Goal: Transaction & Acquisition: Obtain resource

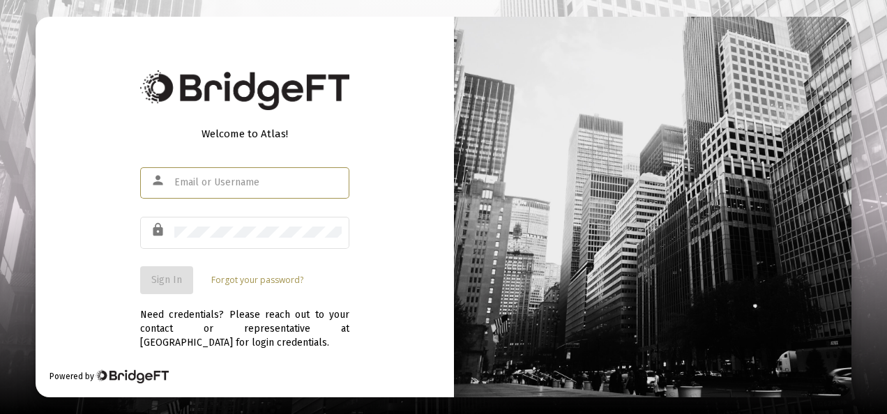
click at [227, 183] on input "text" at bounding box center [257, 182] width 167 height 11
type input "[EMAIL_ADDRESS][DOMAIN_NAME]"
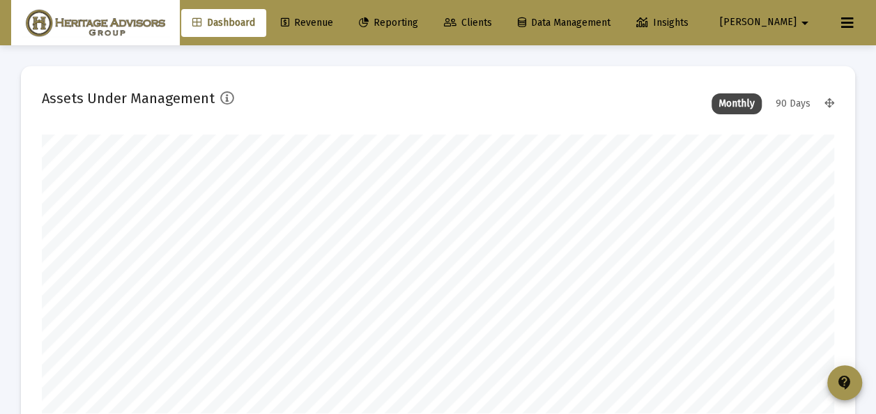
scroll to position [279, 792]
click at [492, 21] on span "Clients" at bounding box center [468, 23] width 48 height 12
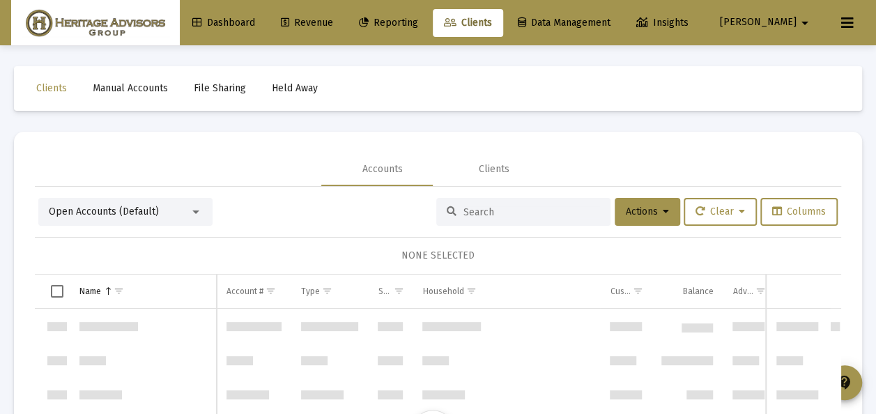
scroll to position [10041, 0]
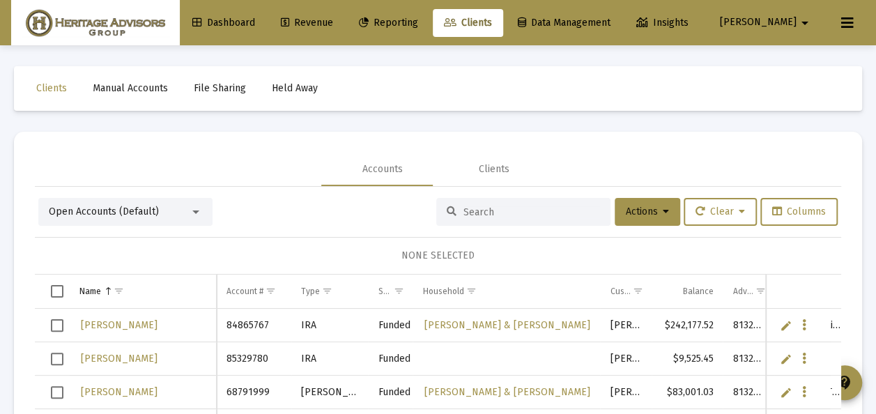
click at [195, 212] on div at bounding box center [196, 211] width 13 height 11
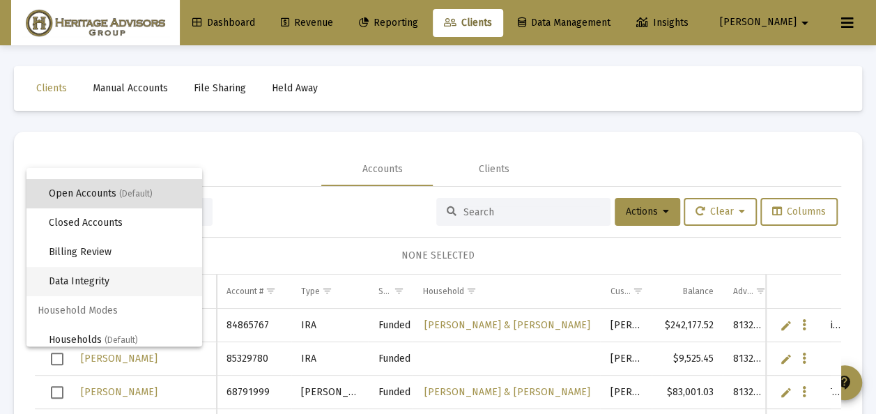
scroll to position [26, 0]
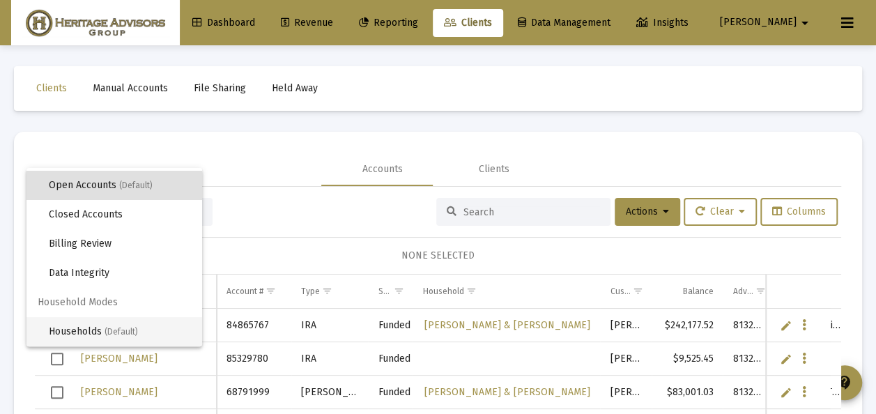
click at [86, 327] on span "Households (Default)" at bounding box center [120, 331] width 142 height 29
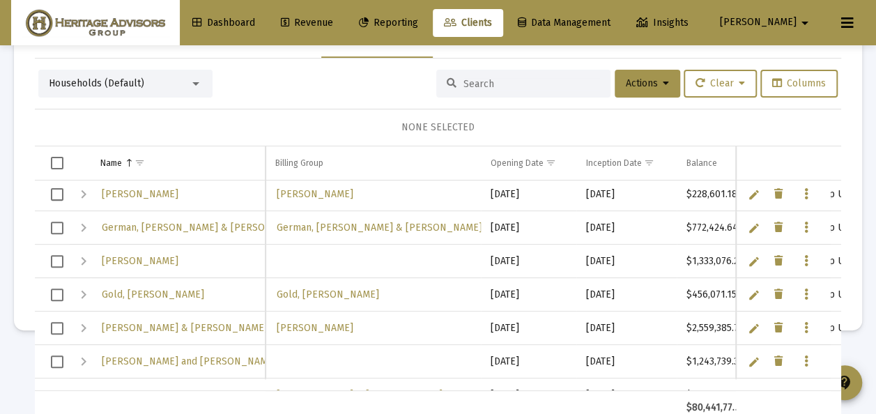
scroll to position [1757, 0]
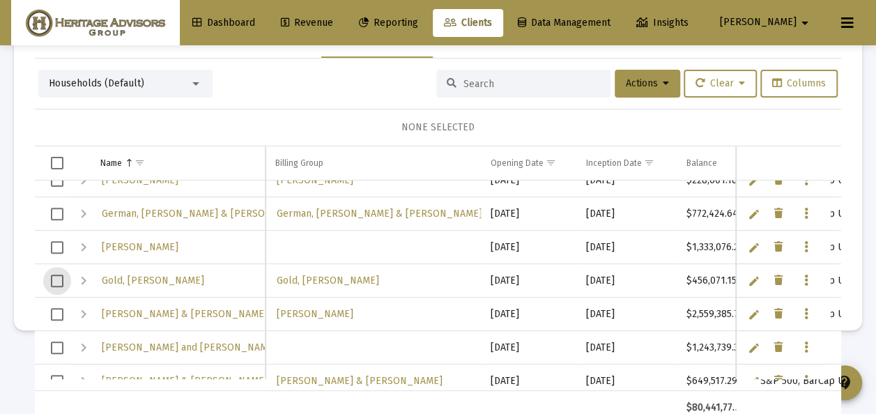
click at [59, 278] on span "Select row" at bounding box center [57, 281] width 13 height 13
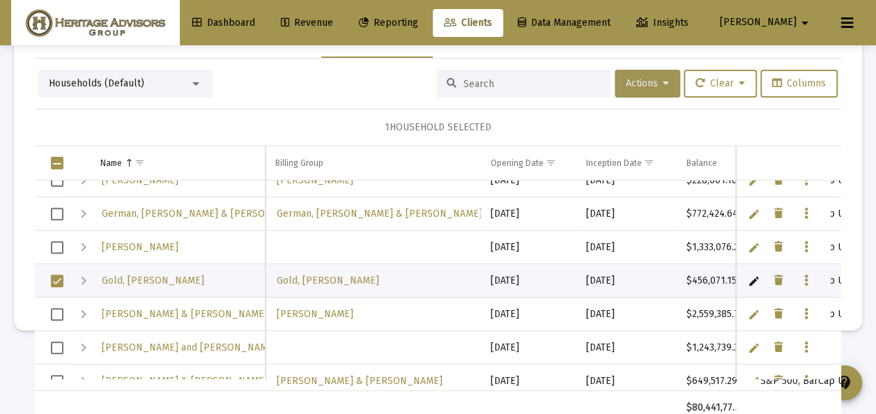
click at [641, 74] on button "Actions" at bounding box center [648, 84] width 66 height 28
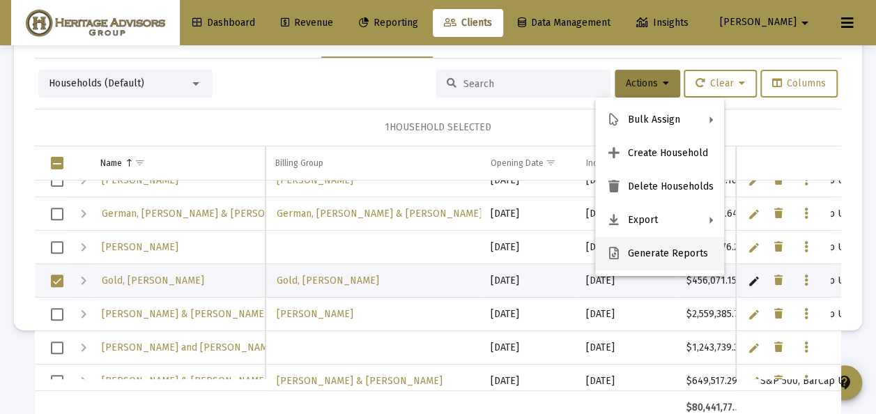
click at [646, 248] on button "Generate Reports" at bounding box center [659, 253] width 129 height 33
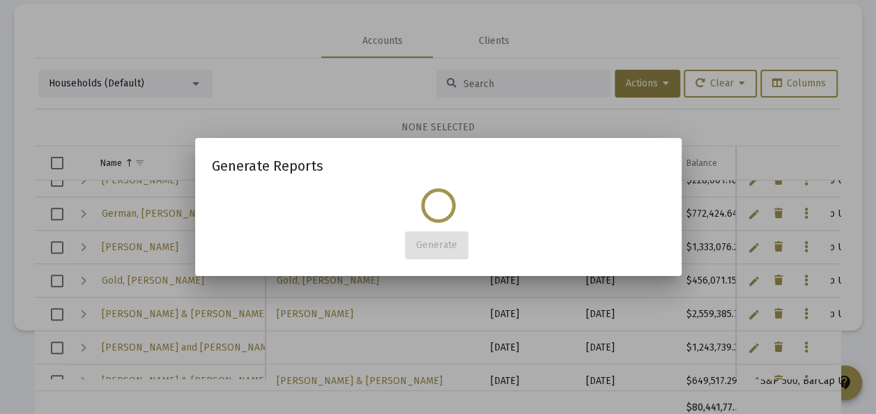
scroll to position [0, 0]
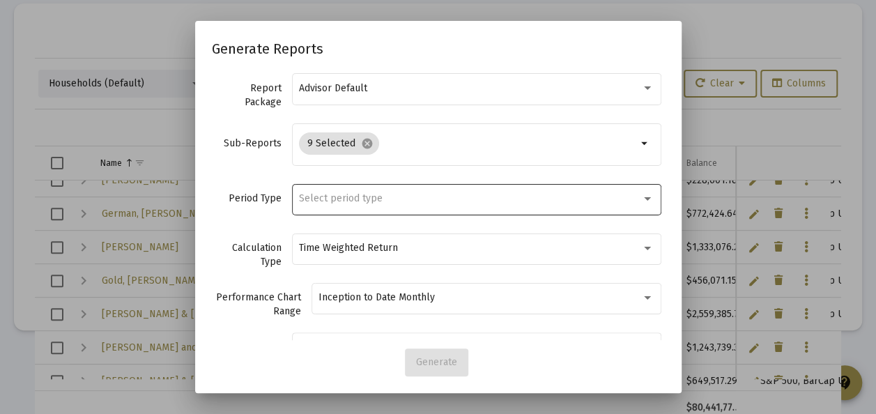
click at [321, 199] on span "Select period type" at bounding box center [341, 198] width 84 height 12
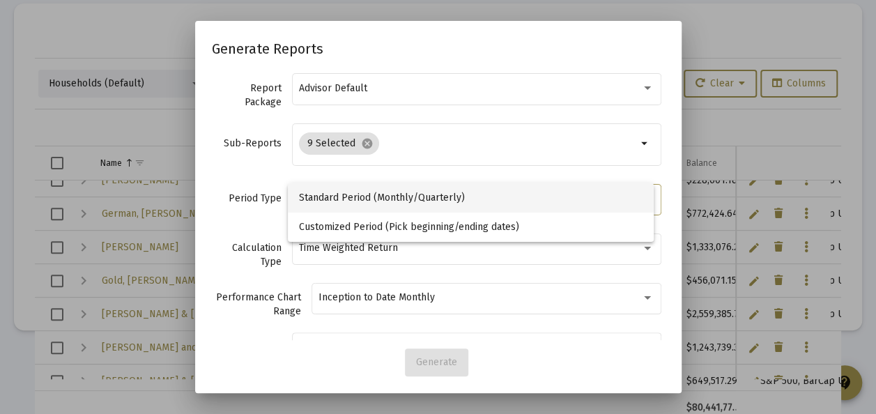
click at [321, 198] on span "Standard Period (Monthly/Quarterly)" at bounding box center [471, 197] width 344 height 29
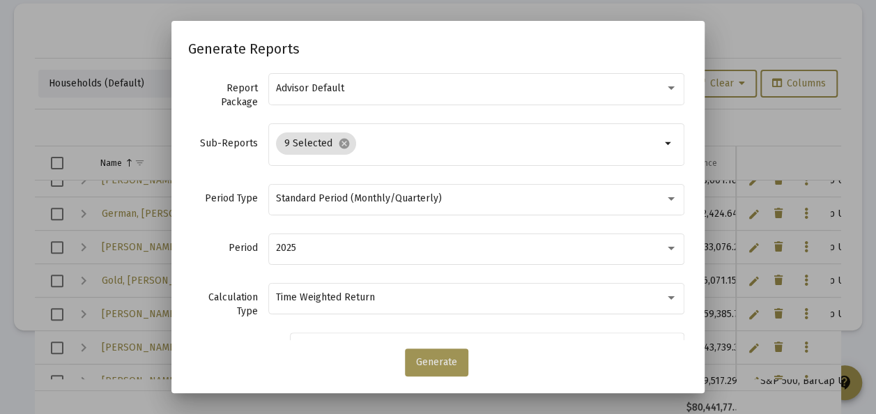
click at [430, 357] on span "Generate" at bounding box center [436, 362] width 41 height 12
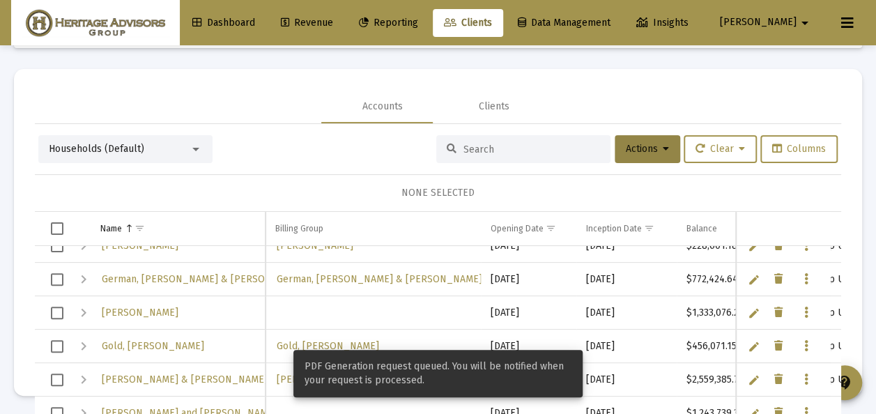
scroll to position [66, 0]
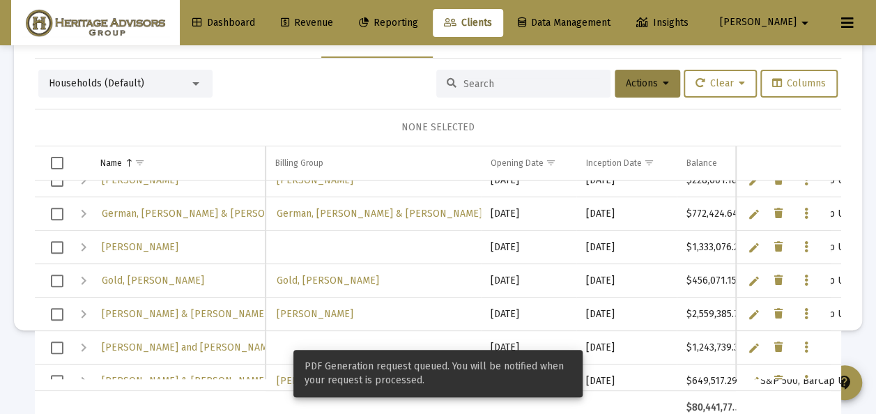
click at [198, 80] on div at bounding box center [196, 83] width 13 height 11
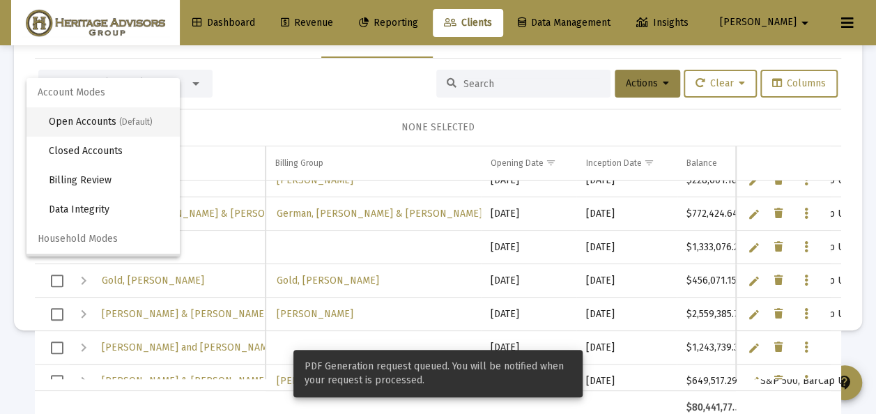
scroll to position [26, 0]
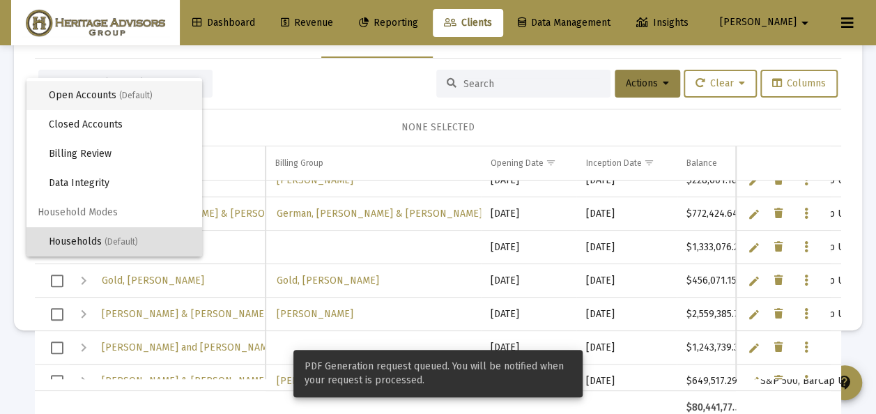
click at [128, 97] on span "(Default)" at bounding box center [135, 96] width 33 height 10
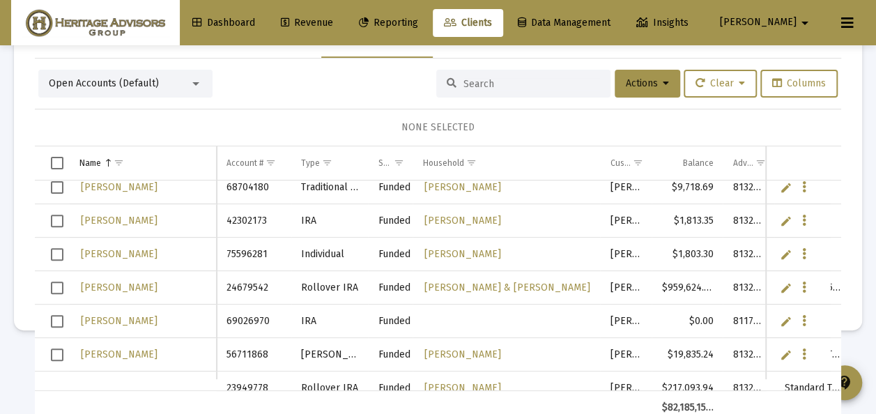
scroll to position [0, 0]
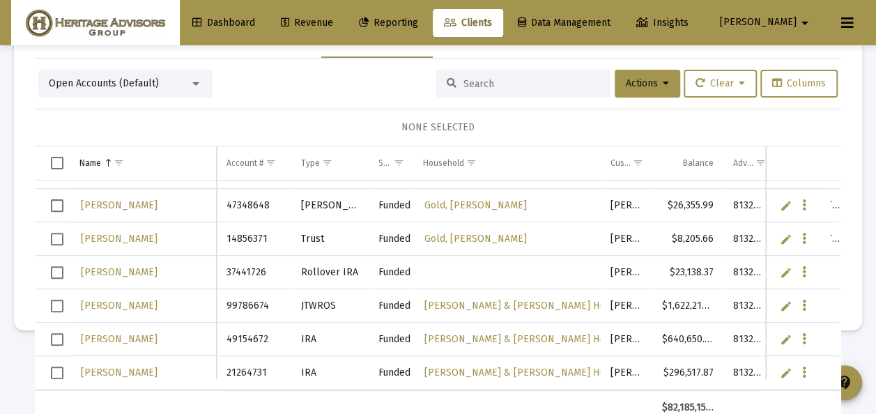
click at [56, 266] on span "Select row" at bounding box center [57, 272] width 13 height 13
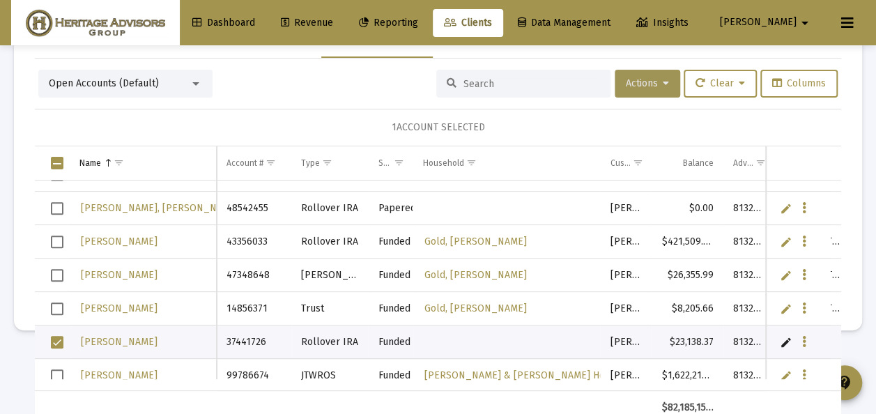
click at [636, 85] on span "Actions" at bounding box center [647, 83] width 43 height 12
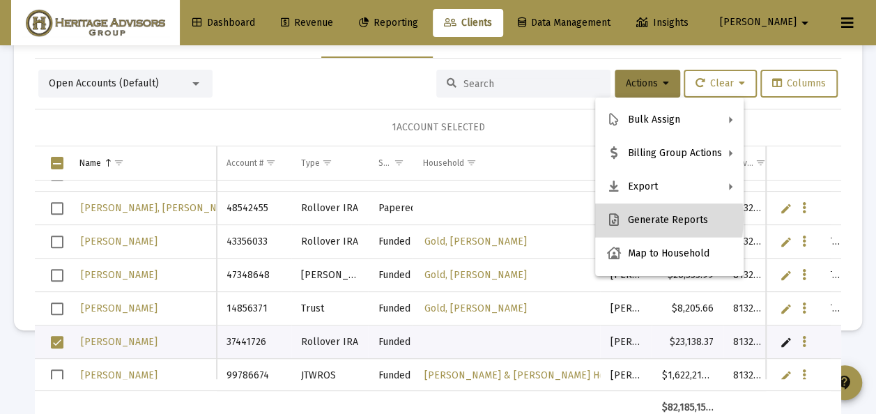
click at [637, 219] on button "Generate Reports" at bounding box center [669, 220] width 149 height 33
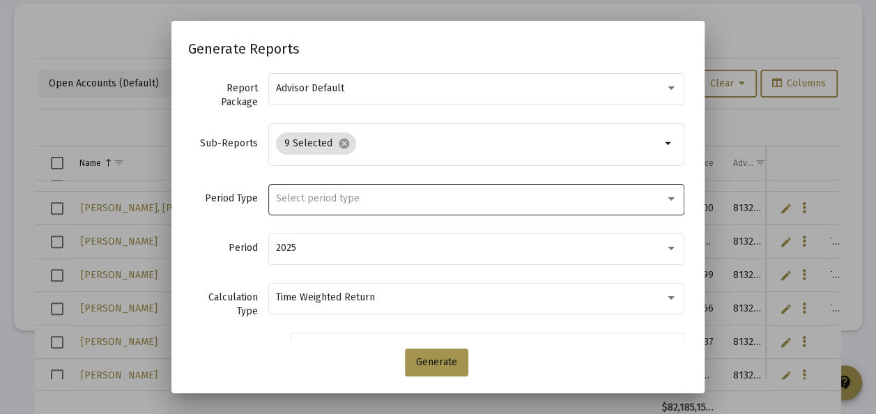
click at [332, 199] on span "Select period type" at bounding box center [318, 198] width 84 height 12
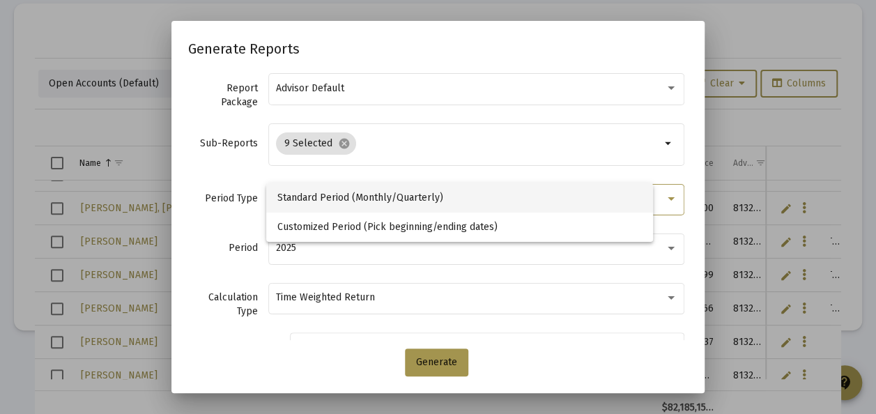
click at [332, 199] on span "Standard Period (Monthly/Quarterly)" at bounding box center [460, 197] width 365 height 29
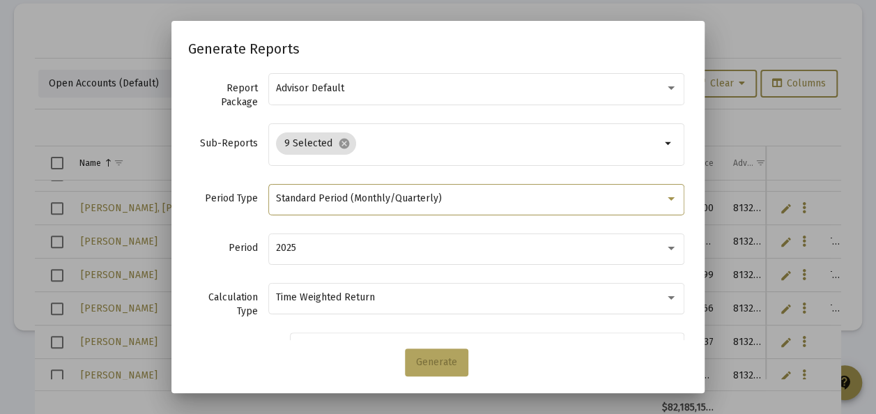
click at [439, 361] on span "Generate" at bounding box center [436, 362] width 41 height 12
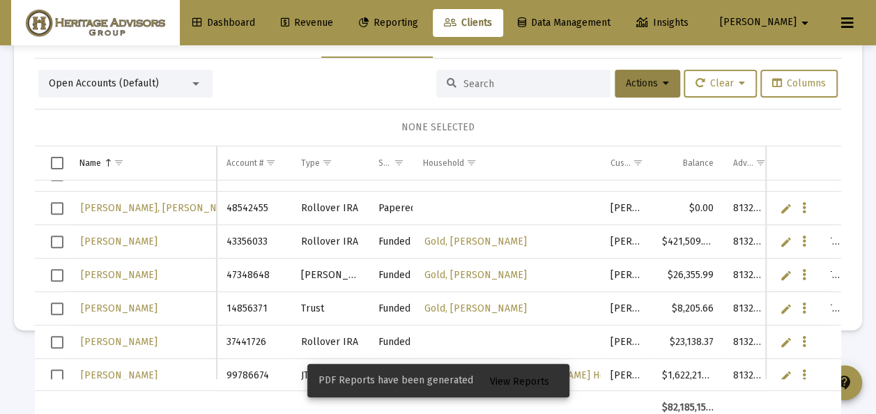
click at [517, 383] on span "View Reports" at bounding box center [519, 382] width 59 height 12
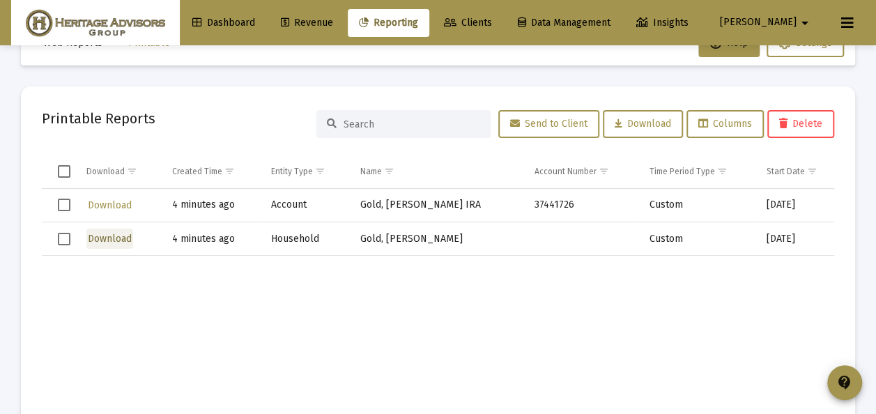
click at [98, 236] on span "Download" at bounding box center [110, 239] width 44 height 12
click at [110, 204] on span "Download" at bounding box center [110, 205] width 44 height 12
click at [66, 172] on span "Select all" at bounding box center [64, 171] width 13 height 13
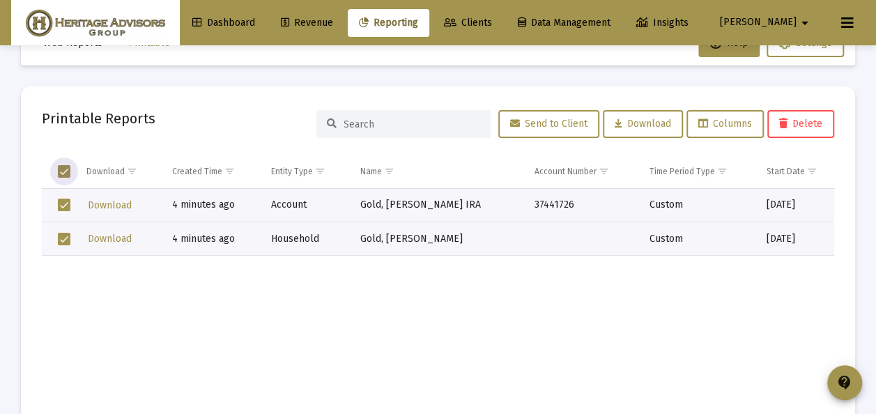
click at [792, 121] on span "Delete" at bounding box center [801, 124] width 43 height 12
